Goal: Task Accomplishment & Management: Complete application form

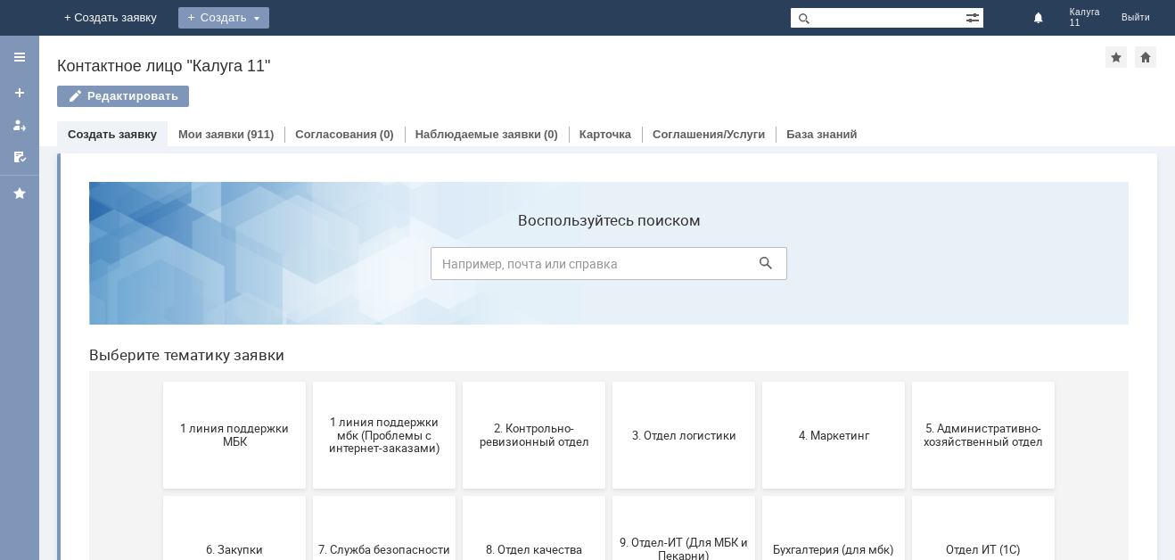
click at [269, 17] on div "Создать" at bounding box center [223, 17] width 91 height 21
click at [317, 57] on link "Заявка" at bounding box center [249, 53] width 135 height 21
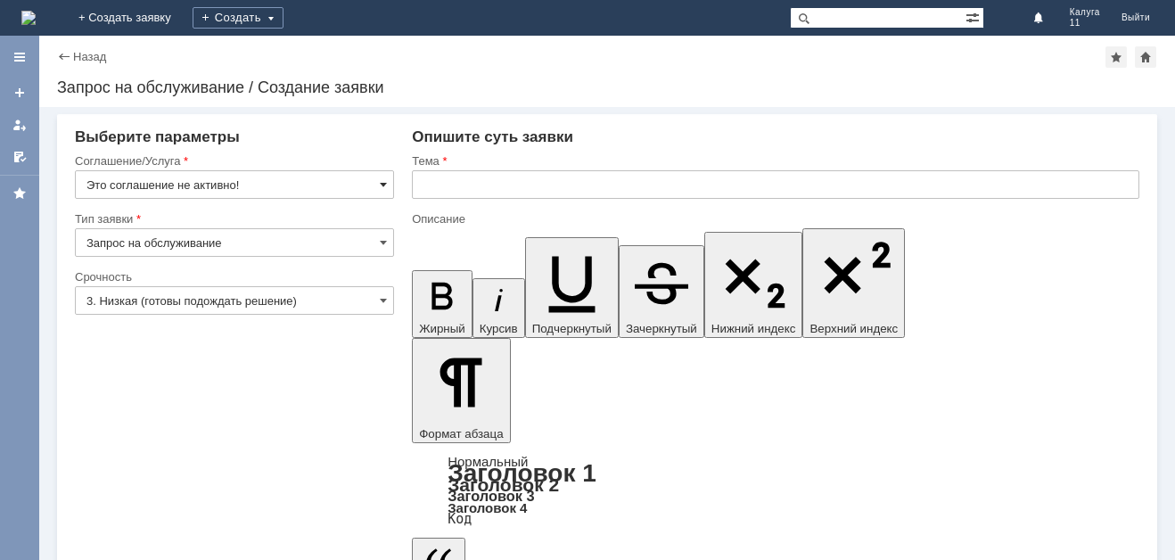
click at [382, 181] on span at bounding box center [383, 184] width 7 height 14
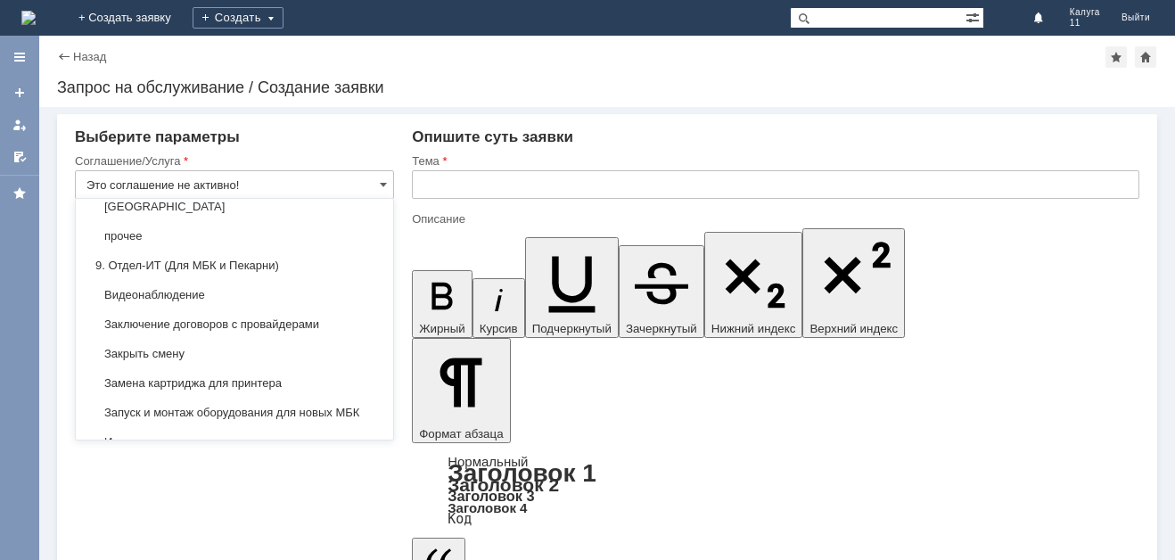
scroll to position [1693, 0]
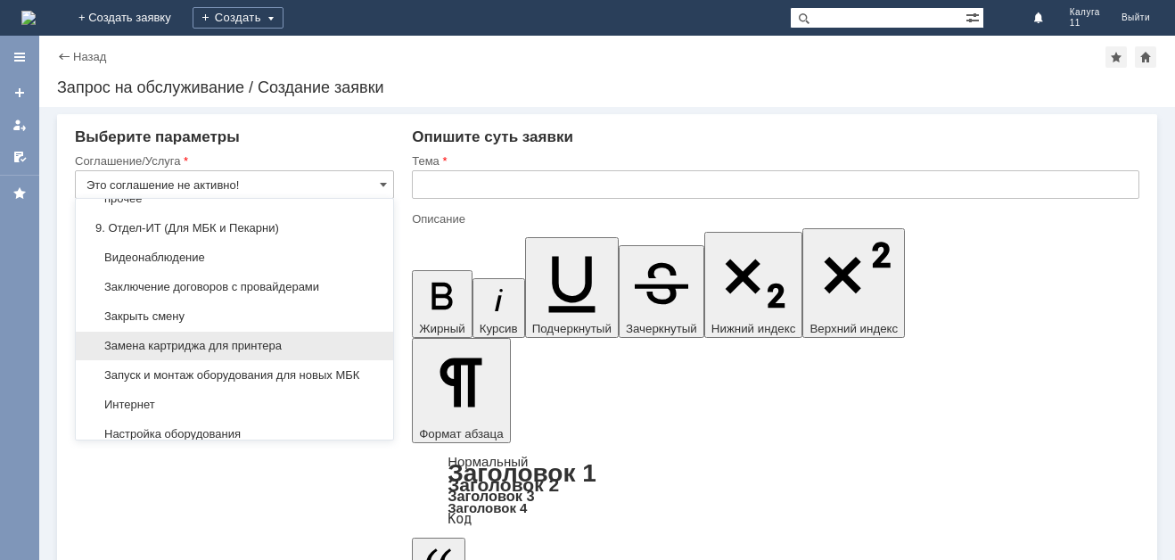
click at [278, 353] on span "Замена картриджа для принтера" at bounding box center [234, 346] width 296 height 14
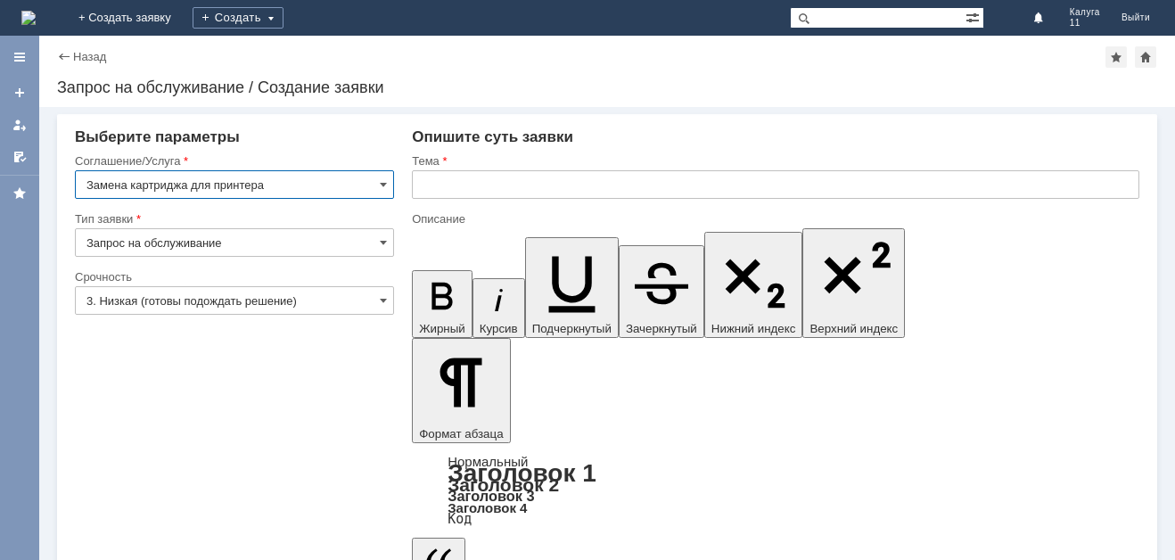
click at [134, 185] on input "Замена картриджа для принтера" at bounding box center [234, 184] width 319 height 29
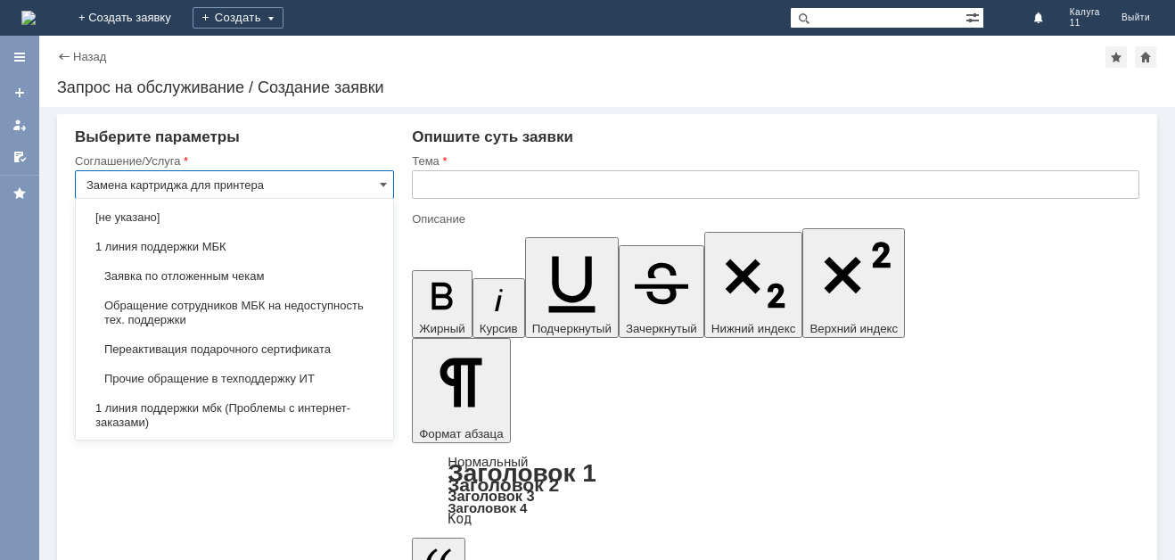
scroll to position [1853, 0]
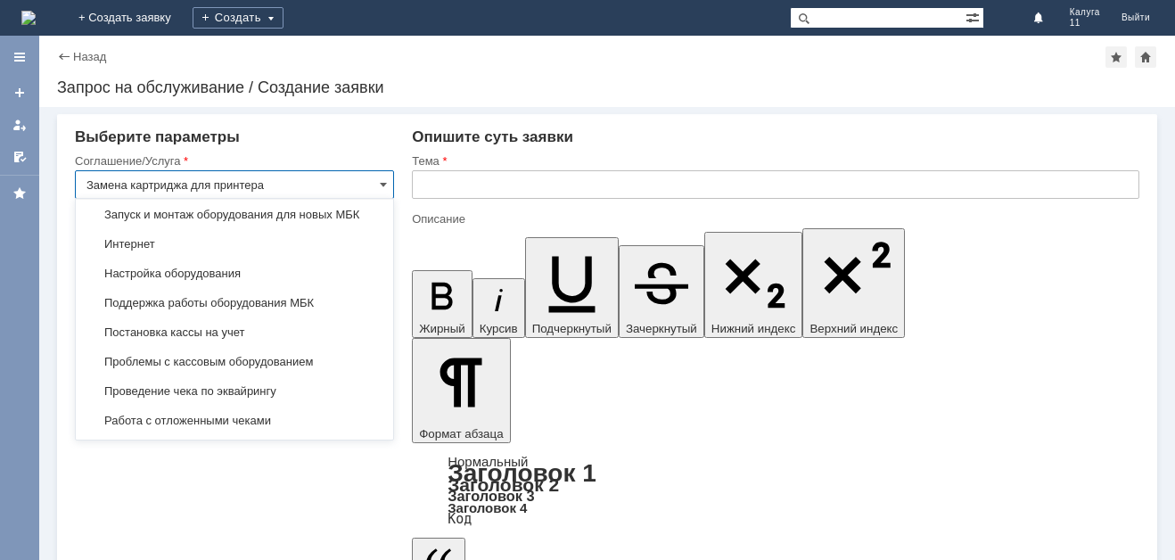
click at [495, 185] on input "text" at bounding box center [775, 184] width 727 height 29
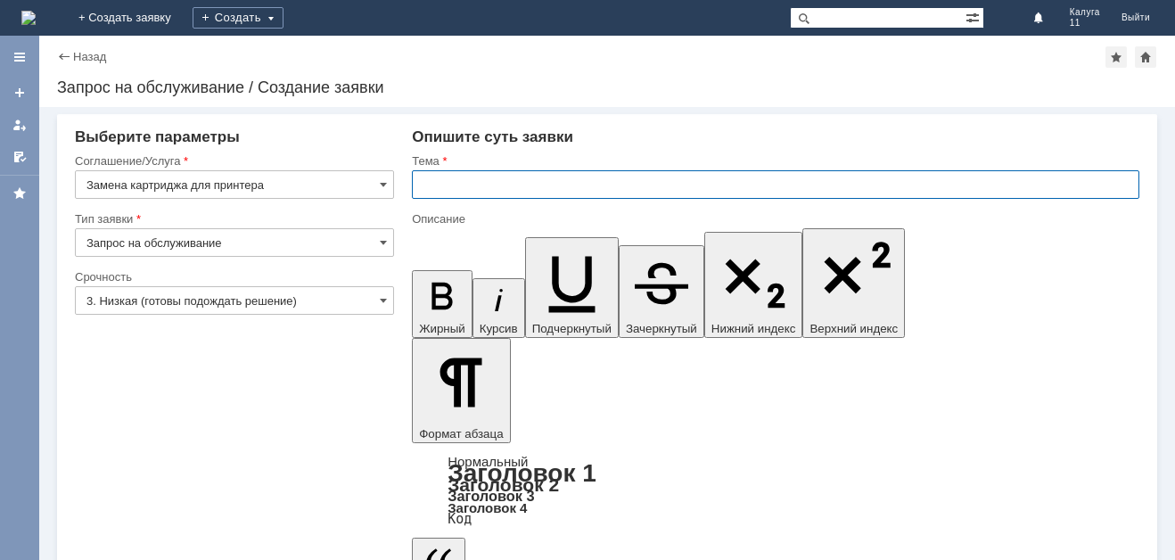
type input "Замена картриджа для принтера"
paste input "Замена картриджа для принтера"
type input "Замена картриджа для принтера"
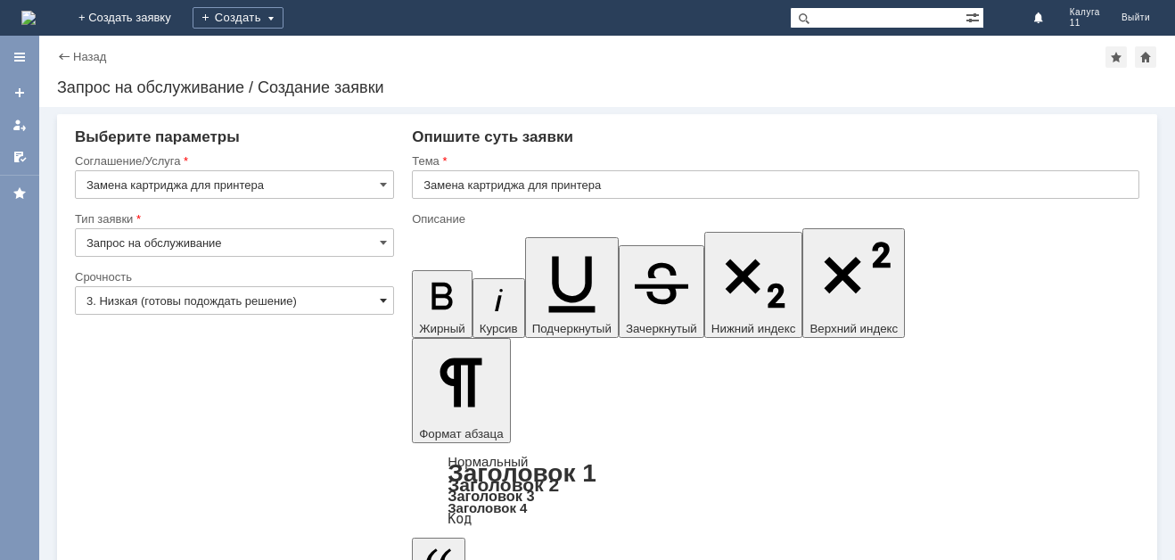
click at [386, 301] on span at bounding box center [383, 300] width 7 height 14
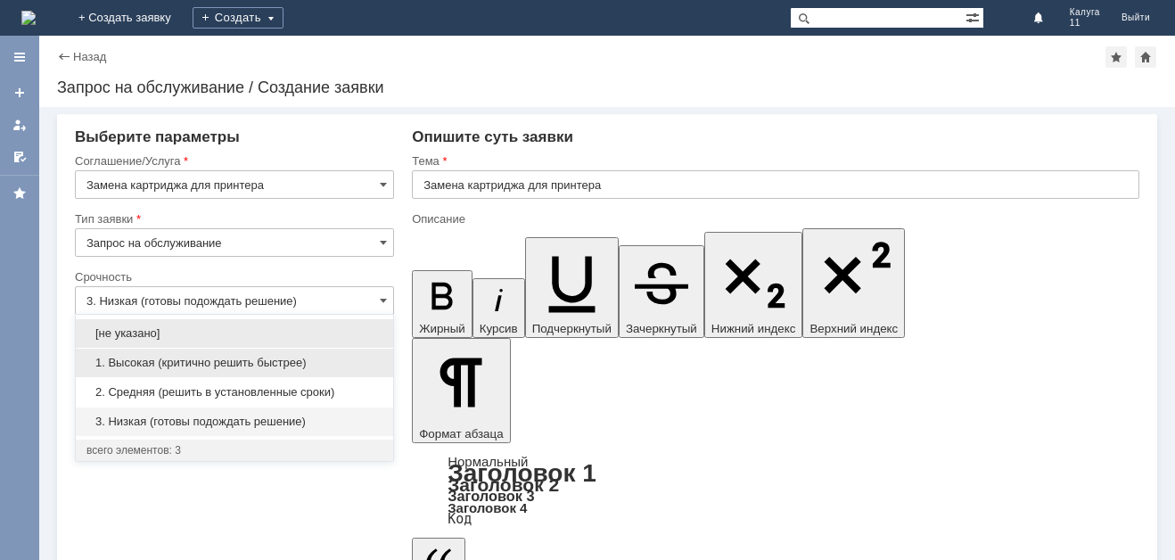
click at [301, 357] on span "1. Высокая (критично решить быстрее)" at bounding box center [234, 363] width 296 height 14
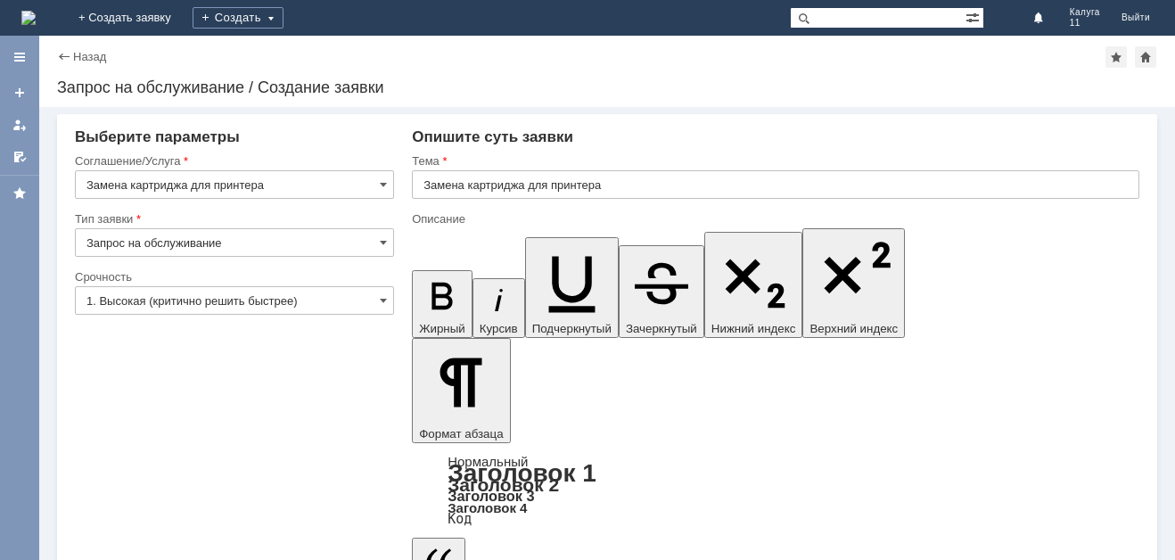
type input "1. Высокая (критично решить быстрее)"
